Goal: Check status: Check status

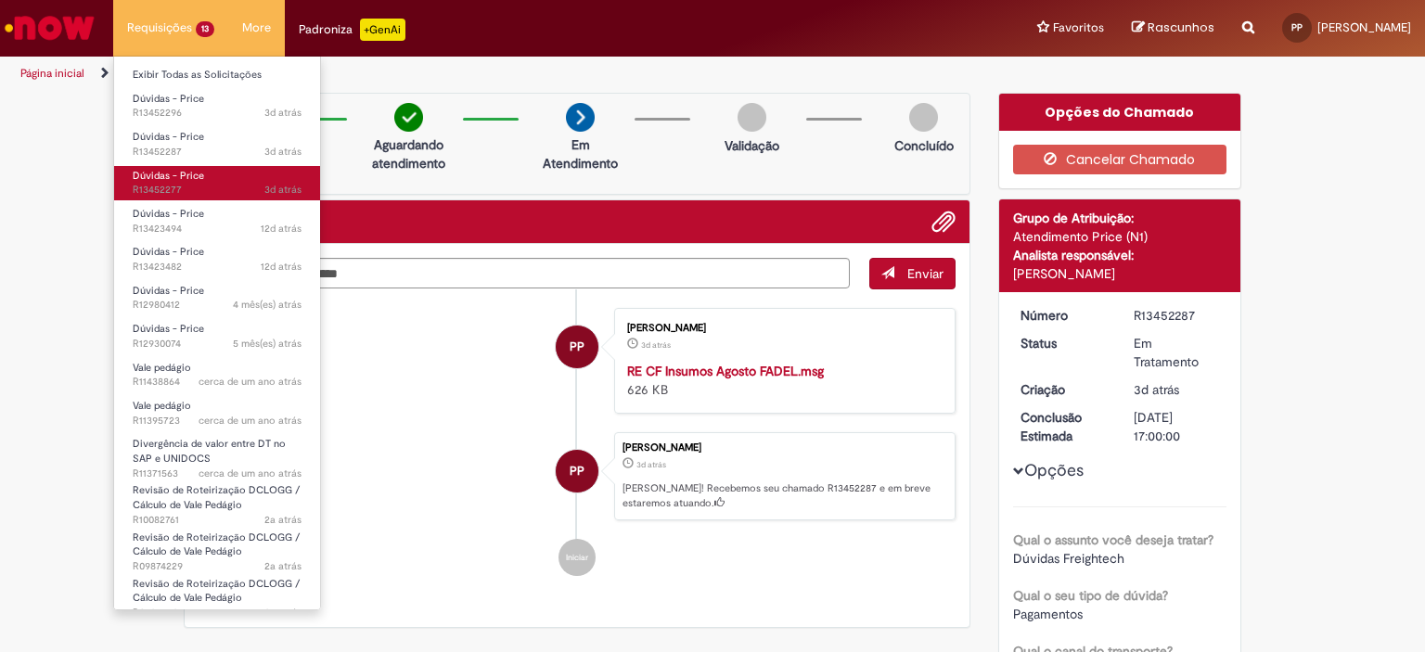
click at [238, 185] on span "3d atrás 3 dias atrás R13452277" at bounding box center [217, 190] width 169 height 15
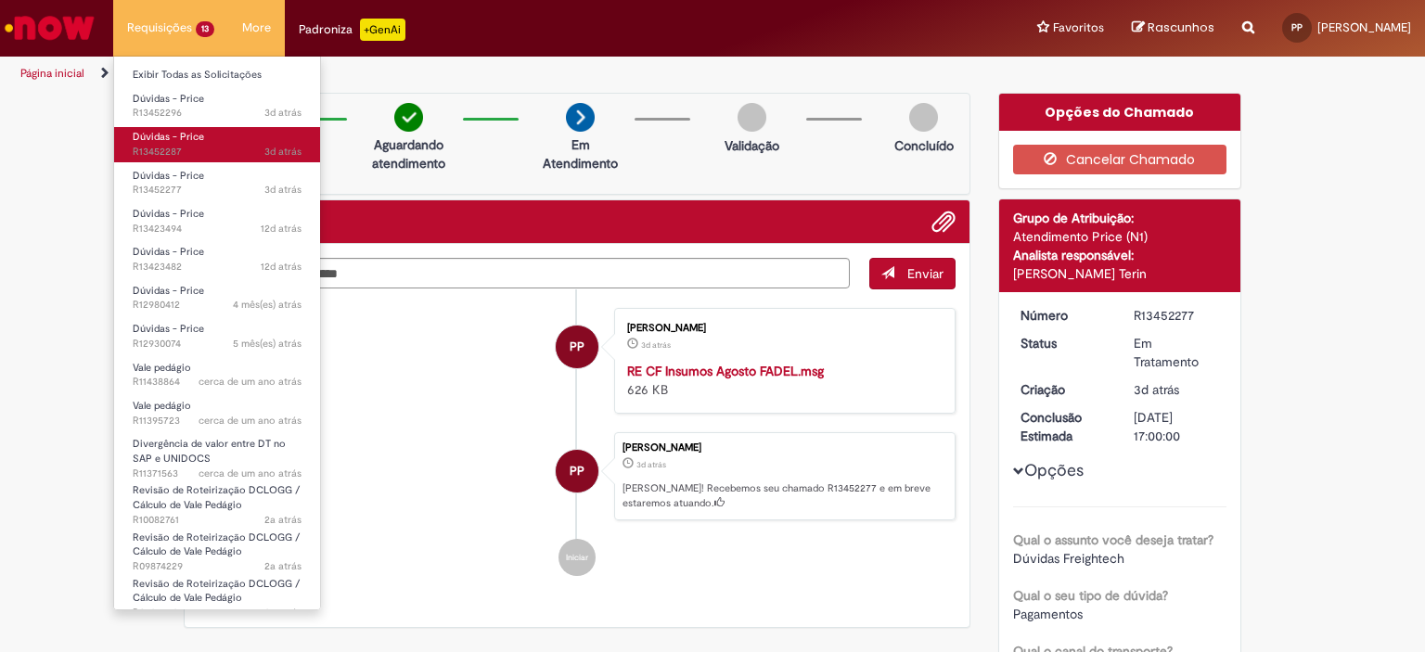
click at [218, 133] on link "Dúvidas - Price 3d atrás 3 dias atrás R13452287" at bounding box center [217, 144] width 206 height 34
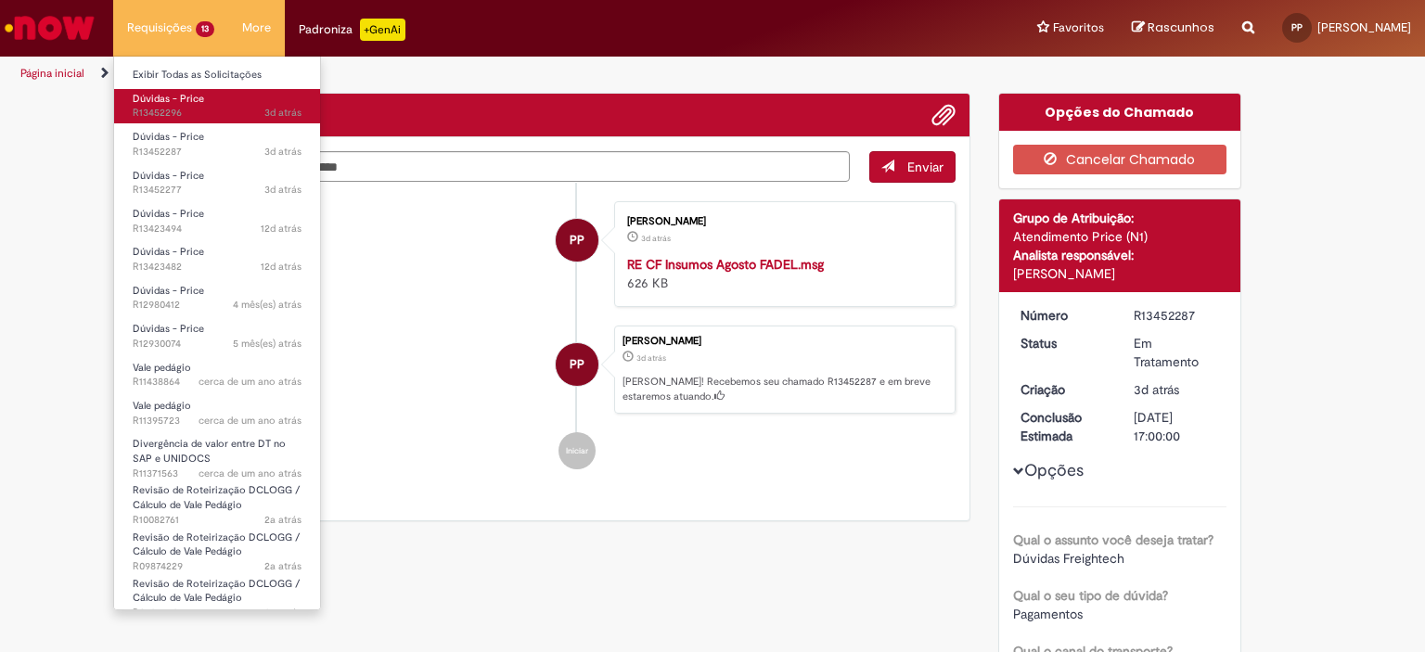
click at [225, 104] on link "Dúvidas - Price 3d atrás 3 dias atrás R13452296" at bounding box center [217, 106] width 206 height 34
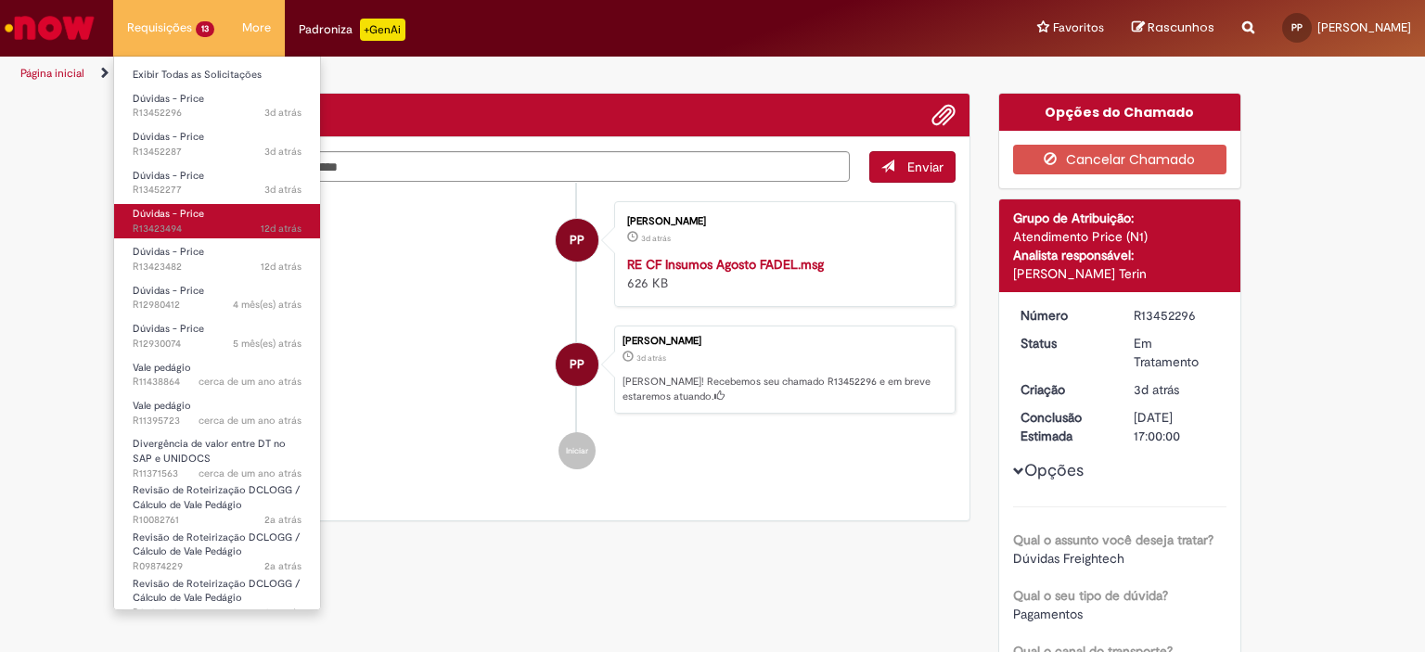
click at [248, 213] on link "Dúvidas - Price 12d atrás 12 dias atrás R13423494" at bounding box center [217, 221] width 206 height 34
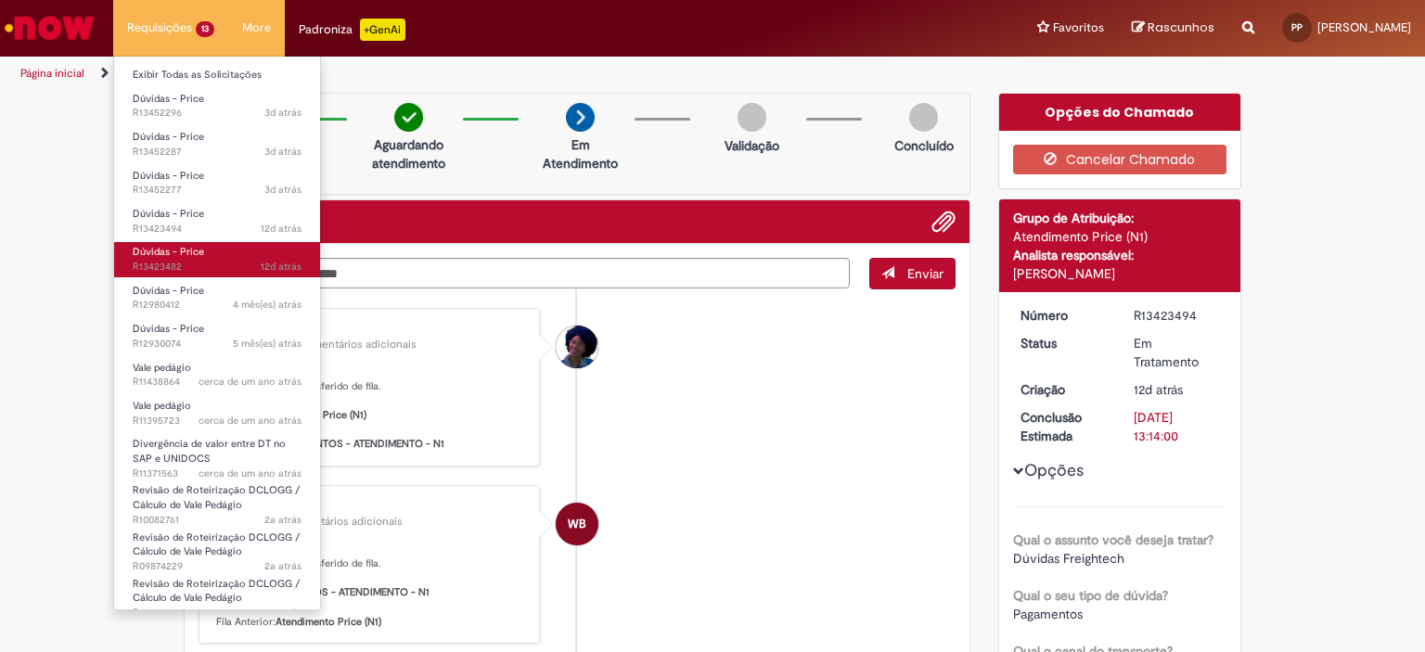
click at [226, 268] on span "12d atrás 12 dias atrás R13423482" at bounding box center [217, 267] width 169 height 15
